Goal: Task Accomplishment & Management: Use online tool/utility

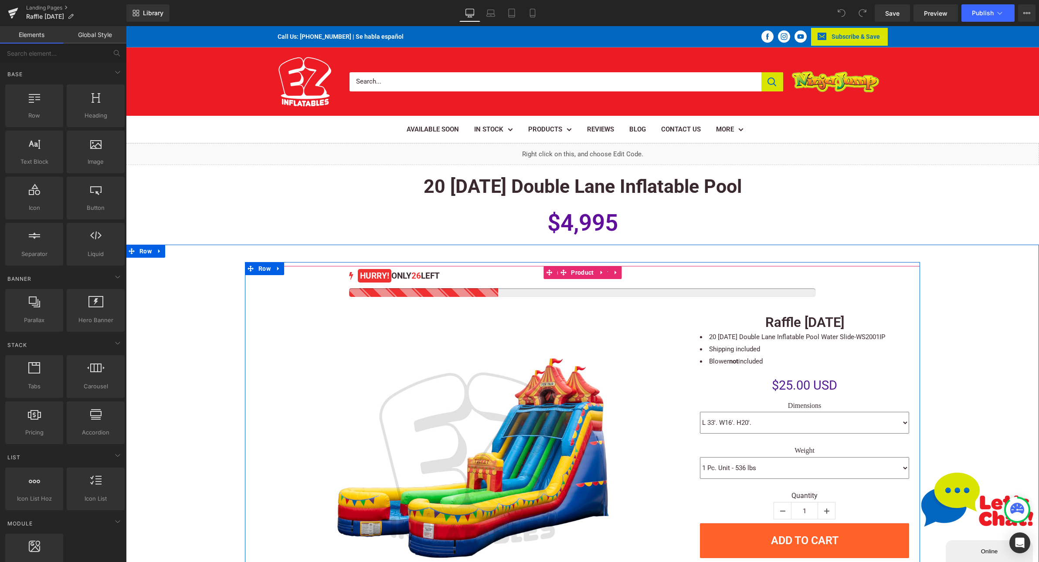
click at [419, 289] on div at bounding box center [582, 292] width 466 height 9
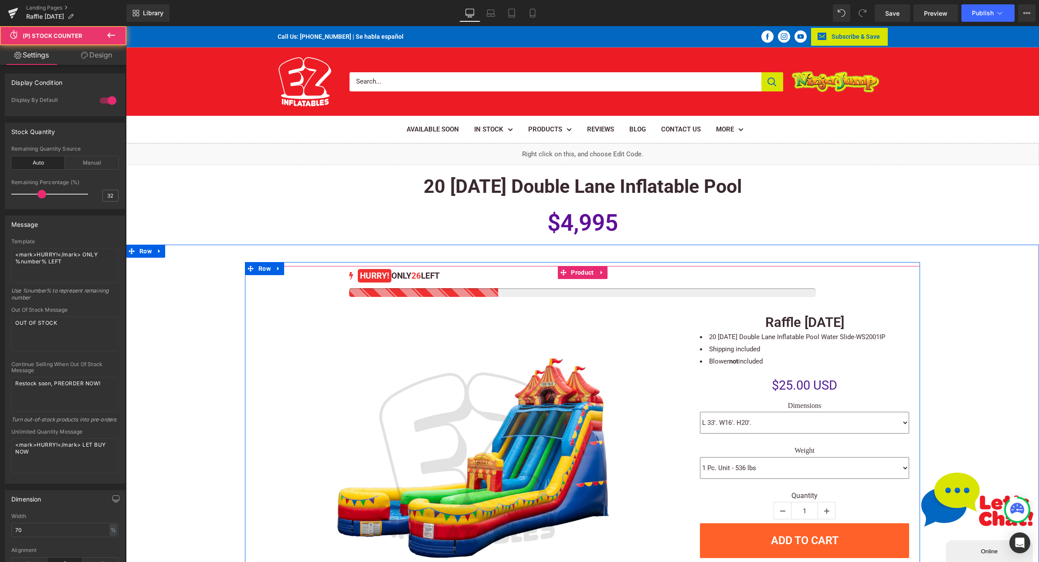
drag, startPoint x: 564, startPoint y: 271, endPoint x: 546, endPoint y: 272, distance: 17.5
click at [564, 271] on icon at bounding box center [563, 273] width 6 height 7
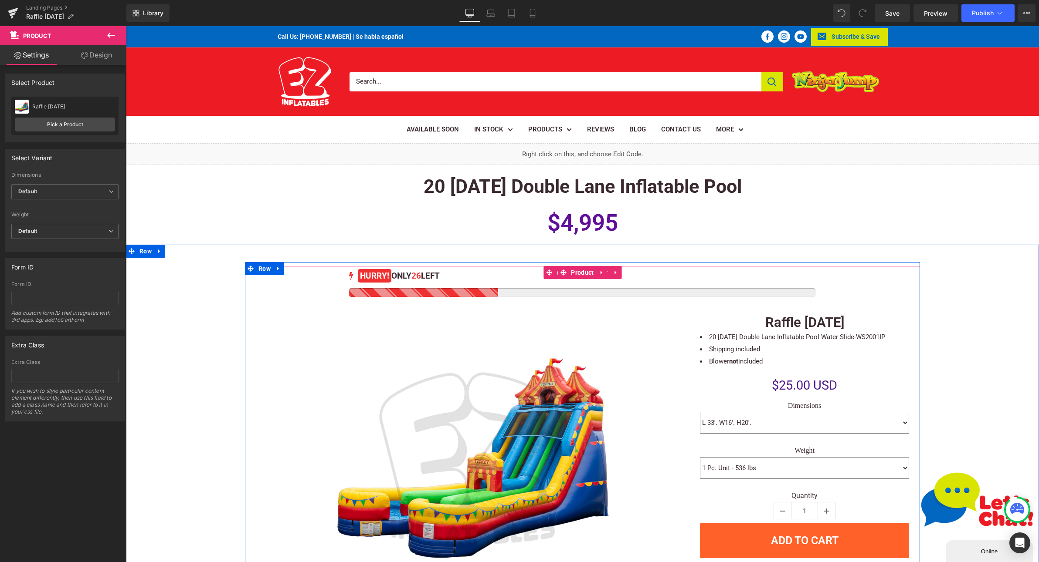
click at [369, 285] on div "26 HURRY! ONLY 26 LEFT" at bounding box center [582, 282] width 466 height 29
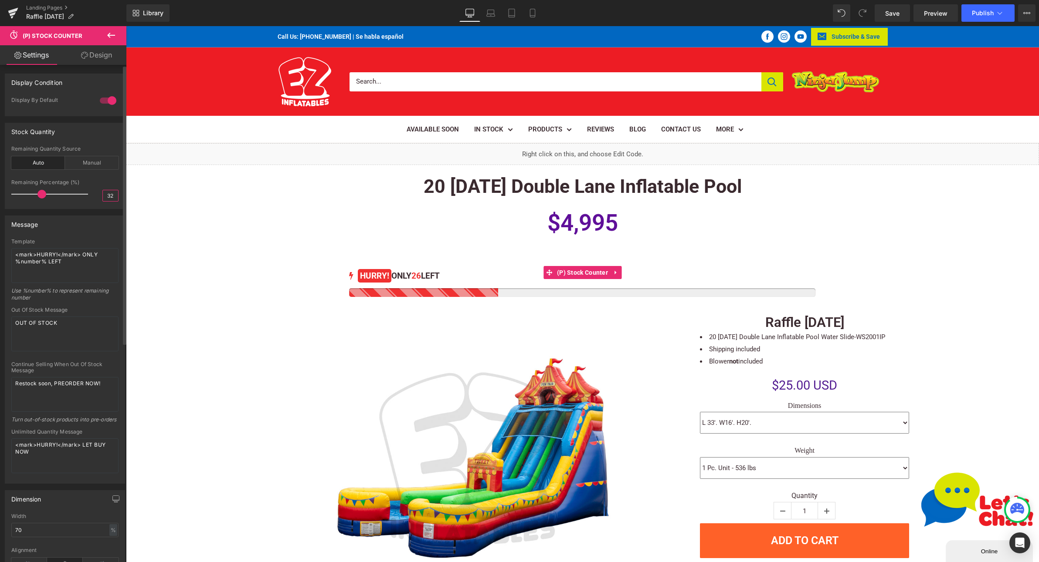
click at [107, 195] on input "32" at bounding box center [110, 195] width 15 height 11
type input "14"
click at [983, 16] on span "Publish" at bounding box center [982, 13] width 22 height 7
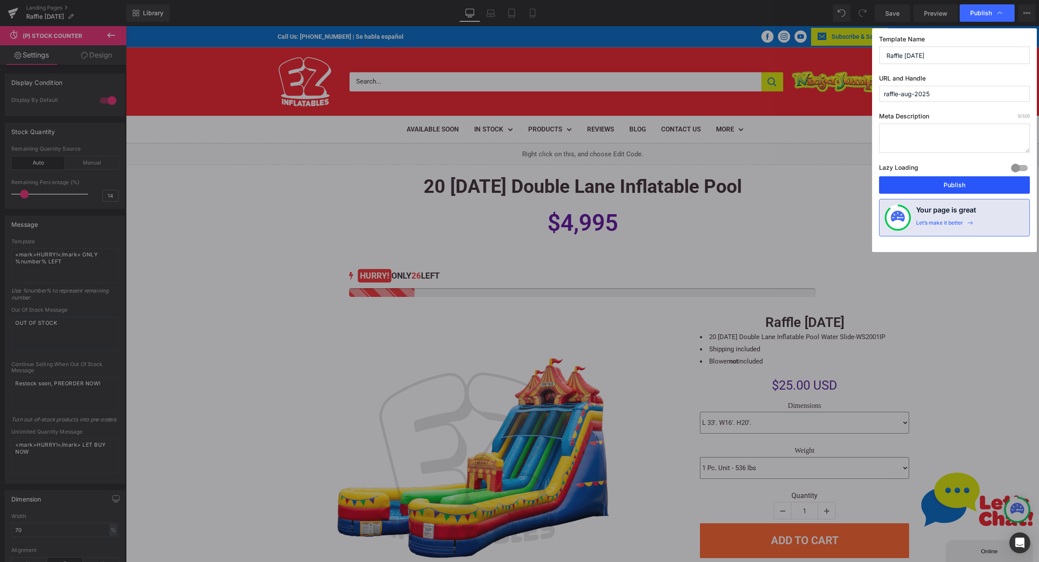
click at [946, 184] on button "Publish" at bounding box center [954, 184] width 151 height 17
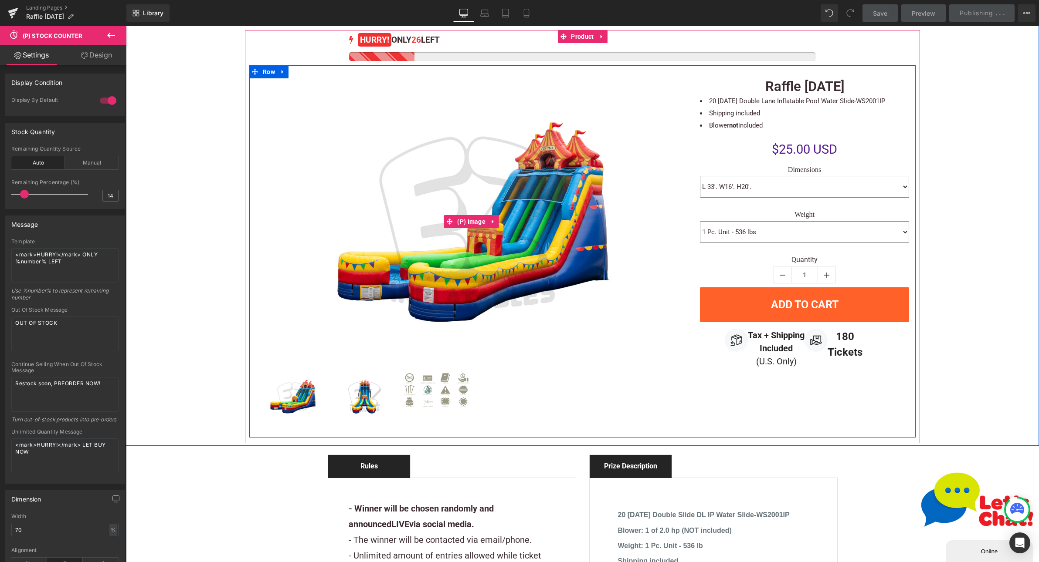
scroll to position [261, 0]
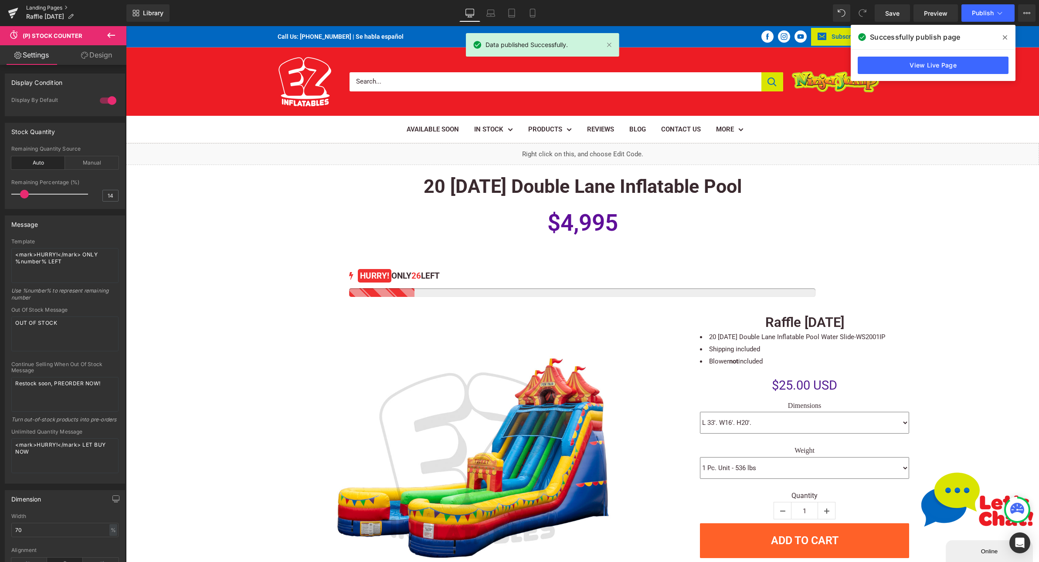
click at [43, 8] on link "Landing Pages" at bounding box center [76, 7] width 100 height 7
